Goal: Complete application form: Complete application form

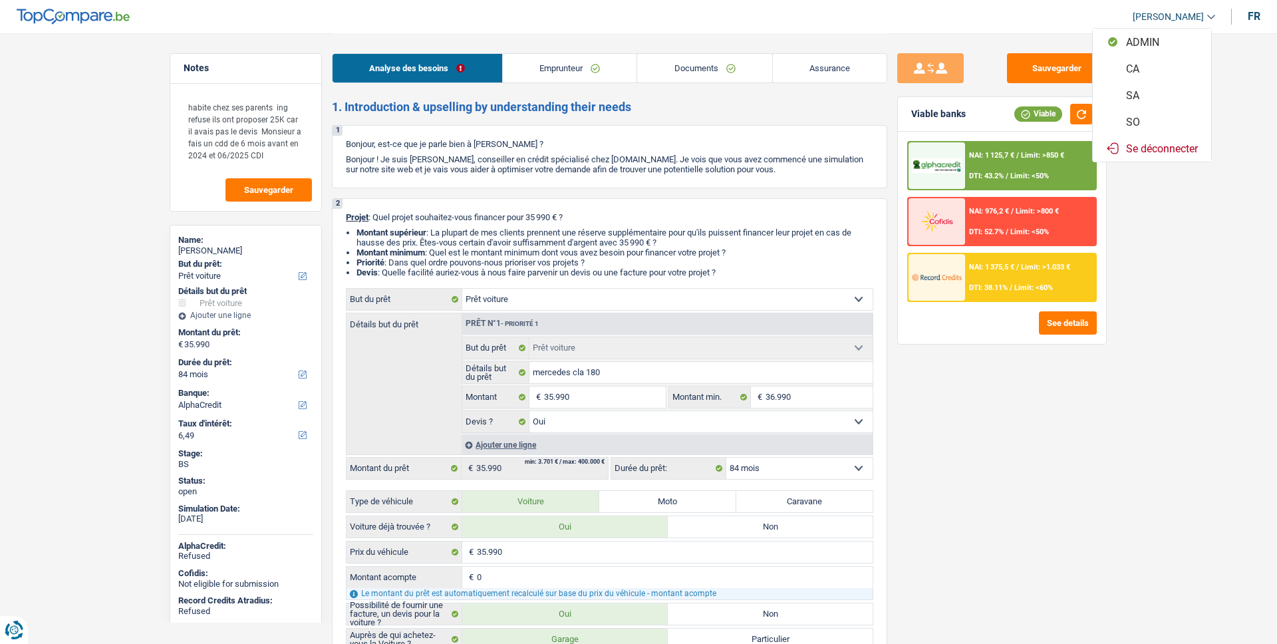
select select "car"
select select "84"
select select "alphacredit"
select select "car"
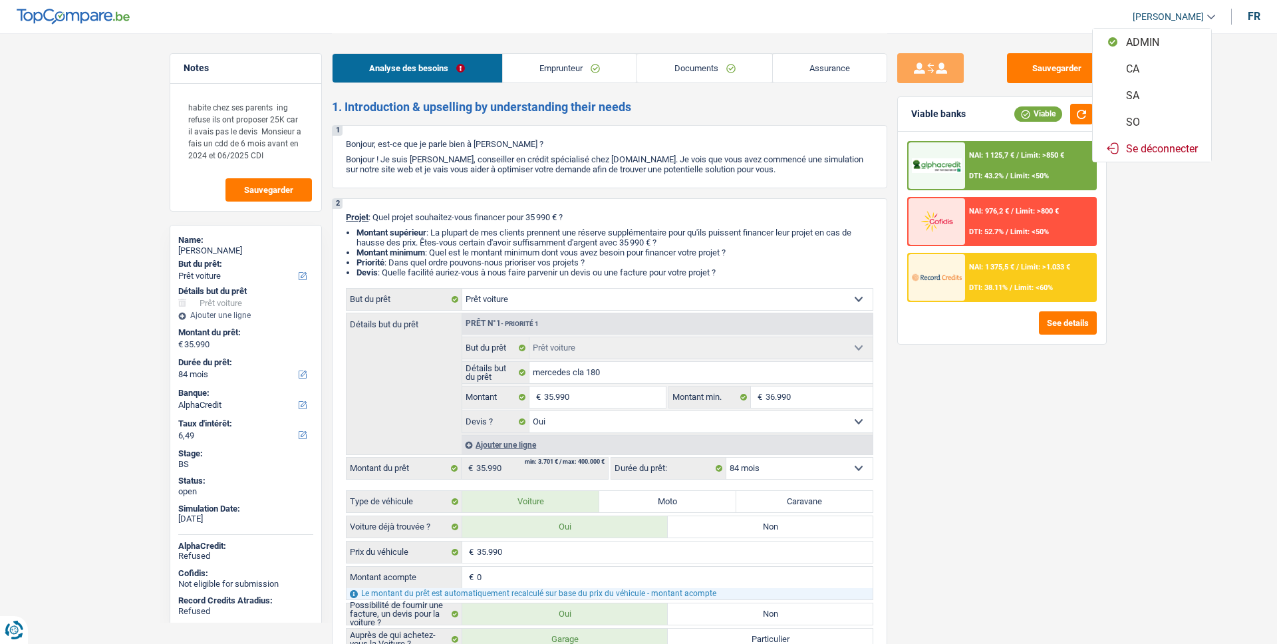
select select "car"
select select "yes"
select select "84"
select select "worker"
select select "netSalary"
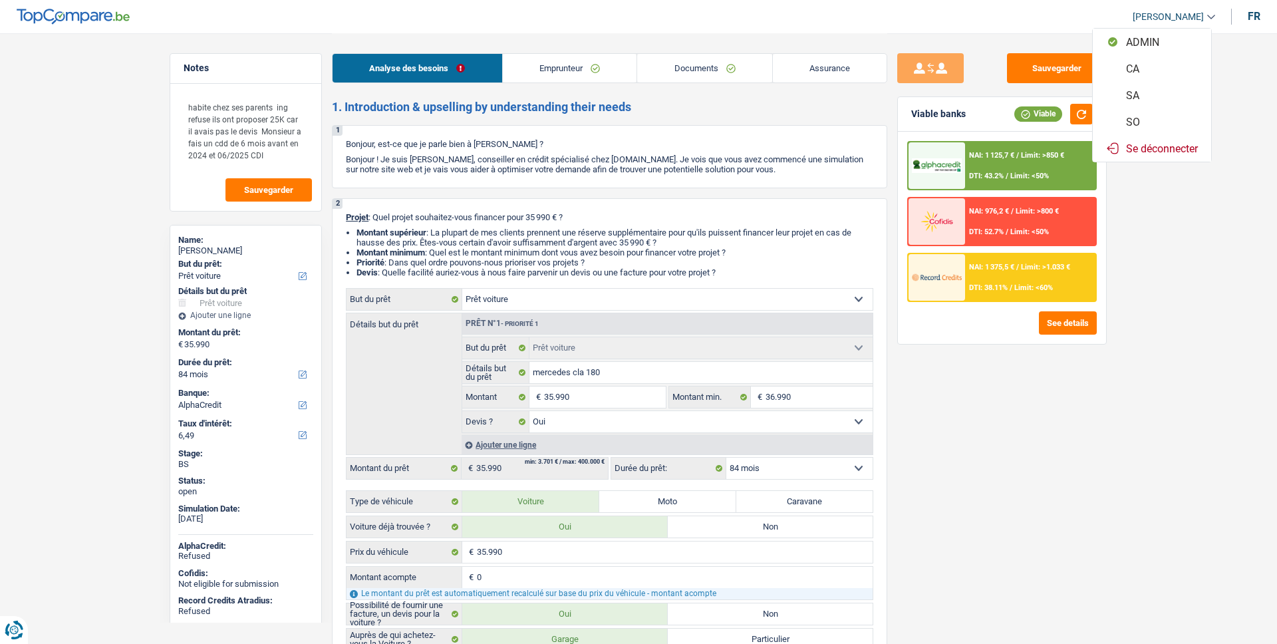
select select "mealVouchers"
select select "liveWithParents"
select select "personalLoan"
select select "homeFurnishingOrRelocation"
select select "48"
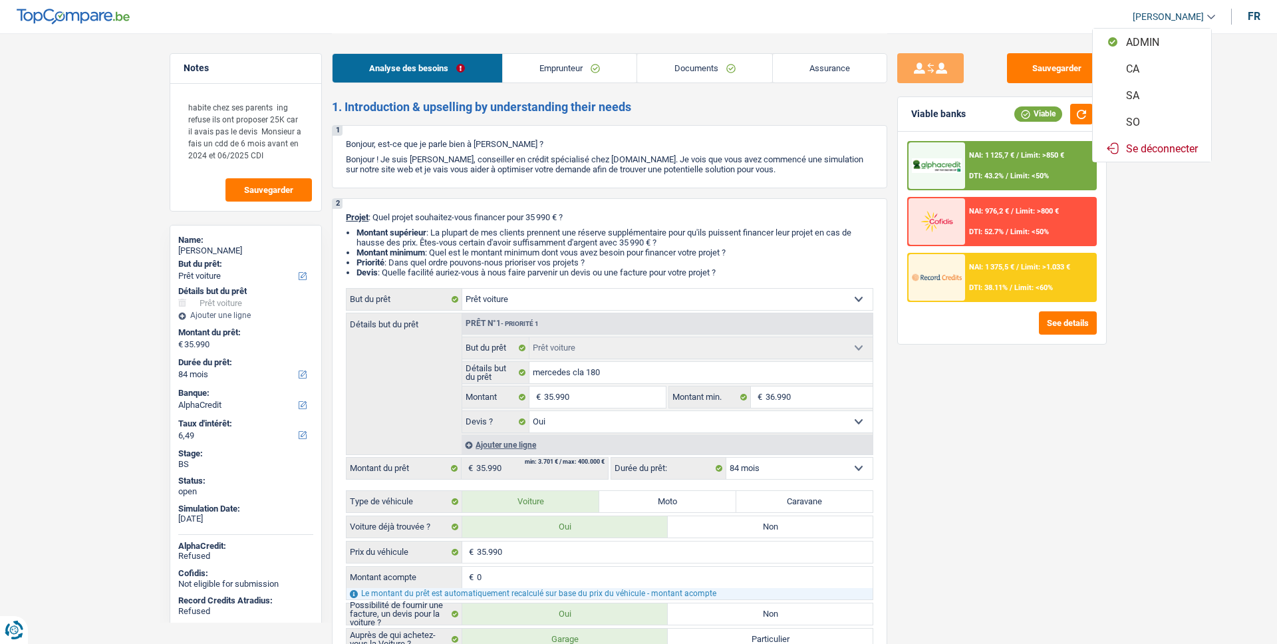
select select "car"
select select "yes"
select select "84"
click at [1142, 122] on button "SO" at bounding box center [1152, 121] width 118 height 27
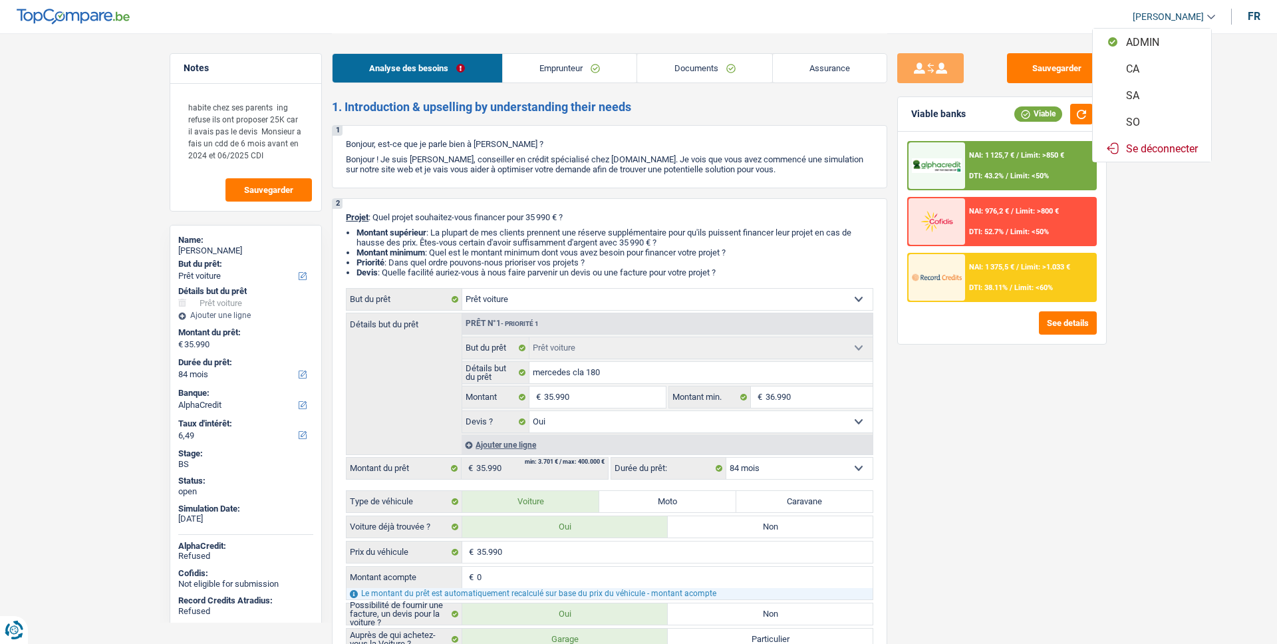
select select "car"
select select "yes"
select select "84"
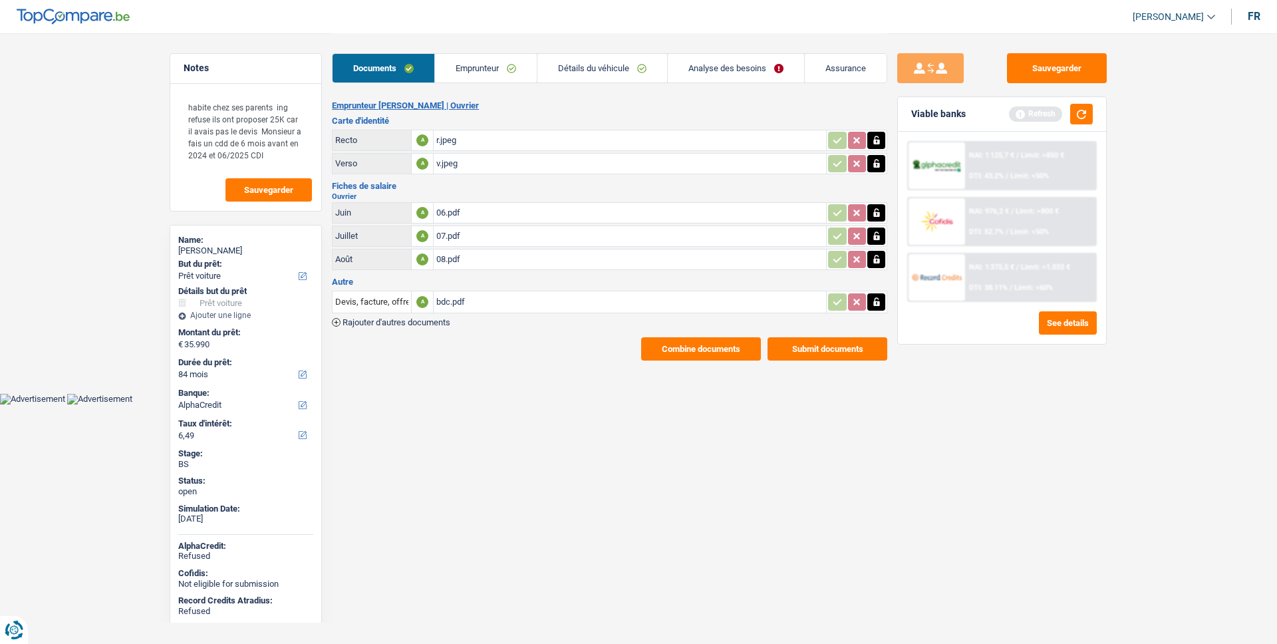
click at [711, 68] on link "Analyse des besoins" at bounding box center [736, 68] width 136 height 29
